Goal: Task Accomplishment & Management: Manage account settings

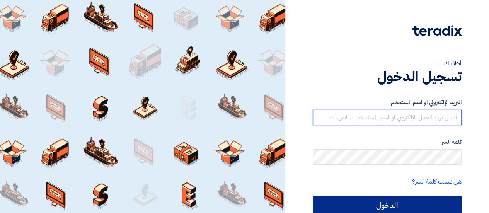
type input "[EMAIL_ADDRESS][DOMAIN_NAME]"
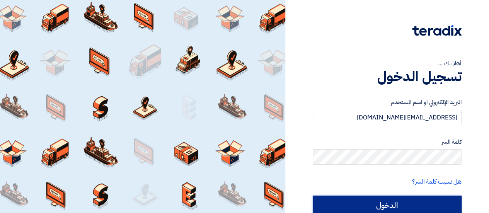
click at [410, 199] on input "الدخول" at bounding box center [387, 205] width 149 height 19
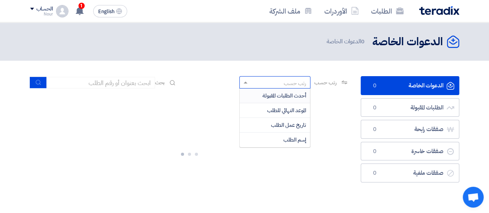
click at [271, 86] on div "رتب حسب" at bounding box center [279, 83] width 61 height 10
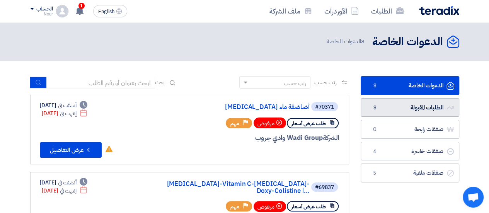
click at [401, 114] on link "الطلبات المقبولة الطلبات المقبولة 8" at bounding box center [410, 107] width 99 height 19
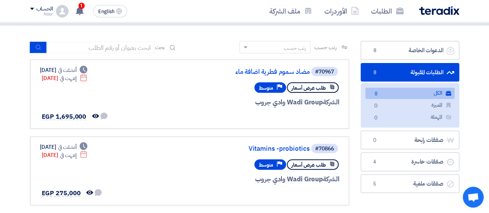
scroll to position [40, 0]
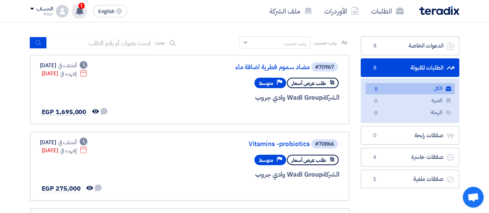
click at [79, 11] on use at bounding box center [80, 11] width 8 height 9
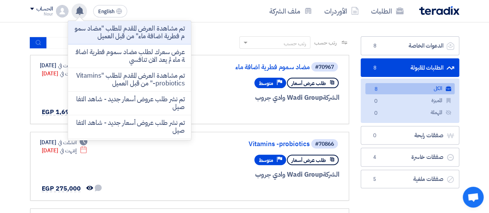
click at [79, 11] on use at bounding box center [80, 11] width 8 height 9
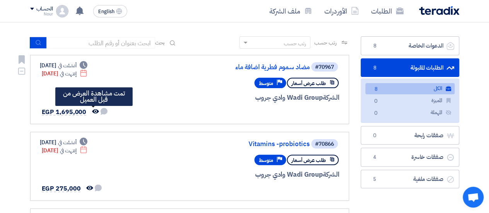
click at [92, 109] on icon "تمت مشاهدة العرض من قبل العميل" at bounding box center [95, 111] width 7 height 7
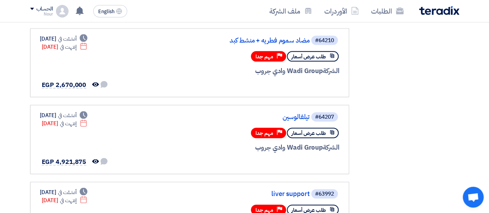
scroll to position [391, 0]
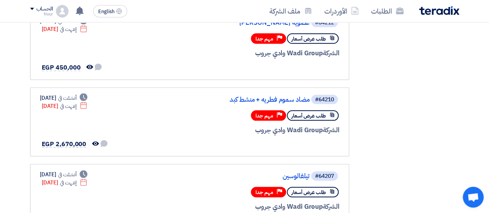
drag, startPoint x: 466, startPoint y: 110, endPoint x: 454, endPoint y: 107, distance: 12.7
click at [454, 107] on section "الدعوات الخاصة الدعوات الخاصة 8 الطلبات المقبولة الطلبات المقبولة 8 الكل الكل 8…" at bounding box center [244, 1] width 489 height 664
click at [283, 97] on link "مضاد سموم فطريه + منشط كبد" at bounding box center [232, 99] width 155 height 7
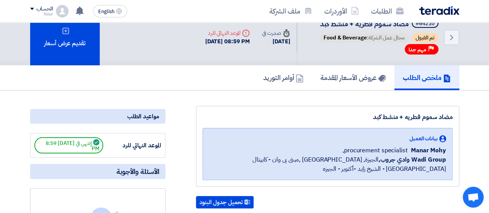
scroll to position [12, 0]
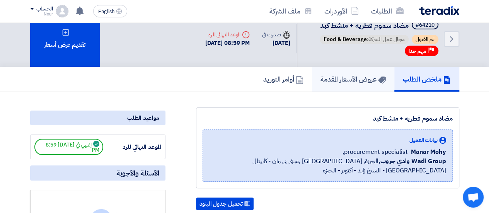
click at [354, 72] on link "عروض الأسعار المقدمة" at bounding box center [353, 79] width 82 height 25
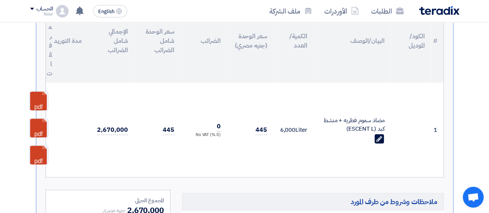
scroll to position [12, 0]
